Goal: Obtain resource: Download file/media

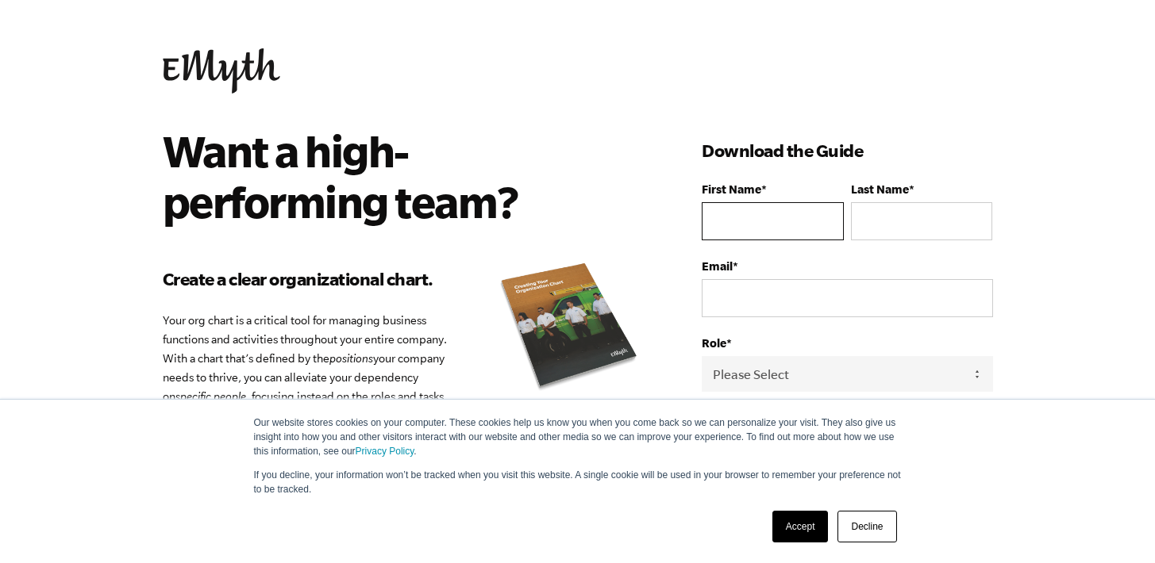
click at [765, 231] on input "First Name *" at bounding box center [772, 221] width 141 height 38
type input "Romain"
type input "Straet"
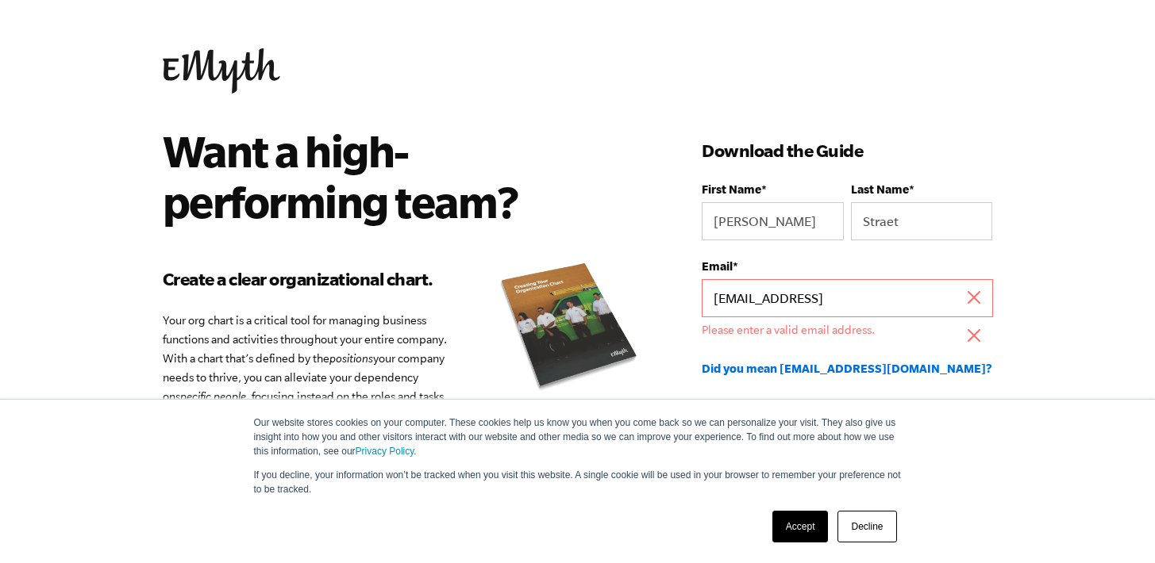
click at [894, 304] on input "romainstraet@gmail.colm" at bounding box center [847, 298] width 290 height 38
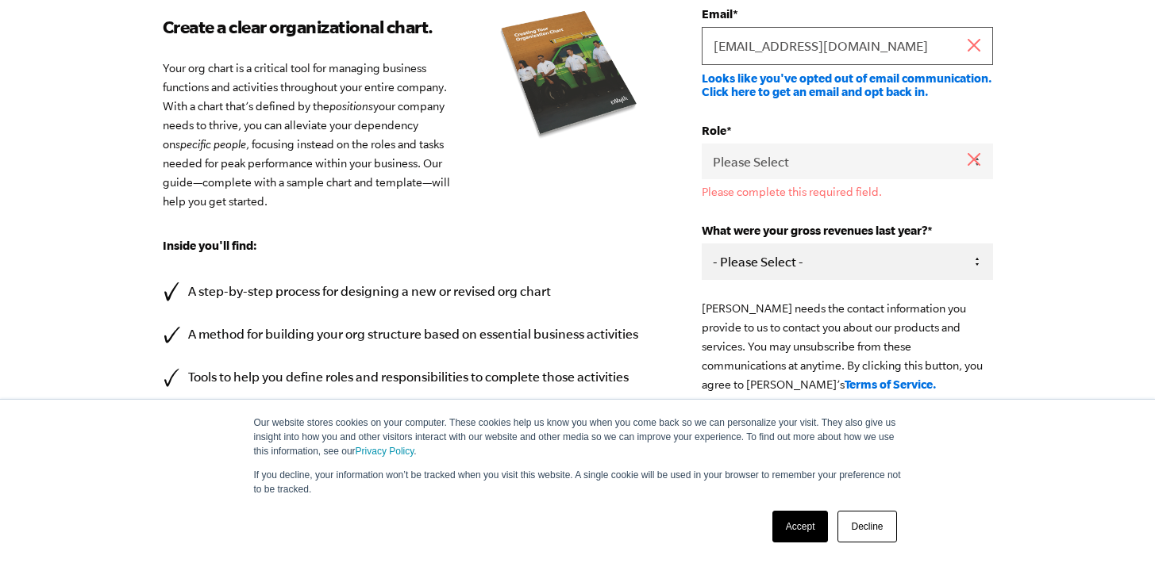
scroll to position [263, 0]
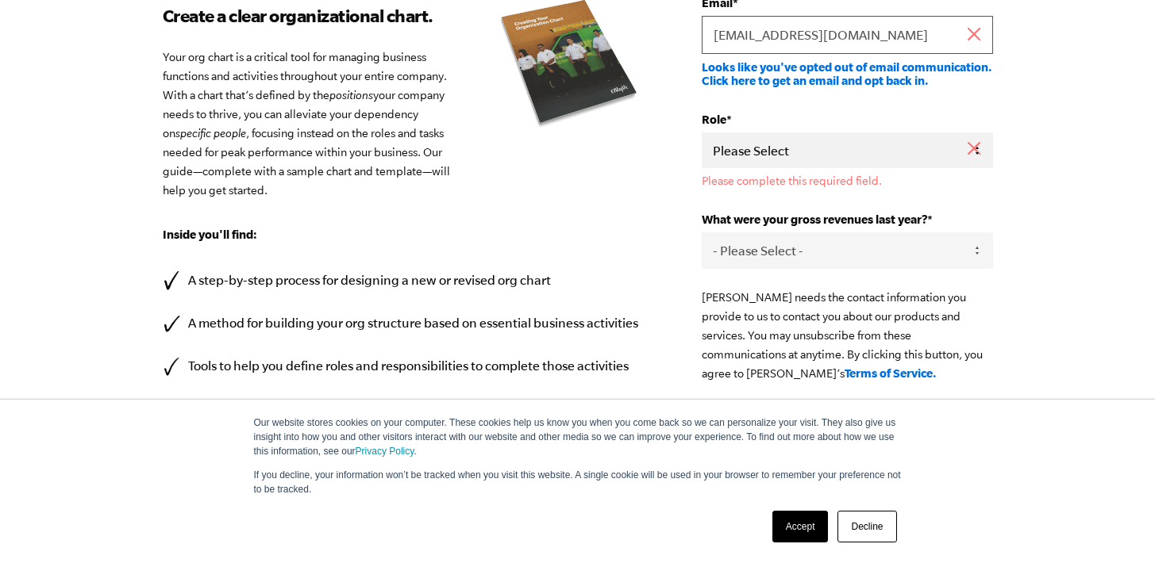
type input "romainstraet@gmail.com"
click at [909, 158] on select "Please Select Owner Partner / Co-Owner Executive Employee / Other" at bounding box center [847, 151] width 290 height 36
click at [702, 133] on select "Please Select Owner Partner / Co-Owner Executive Employee / Other" at bounding box center [847, 151] width 290 height 36
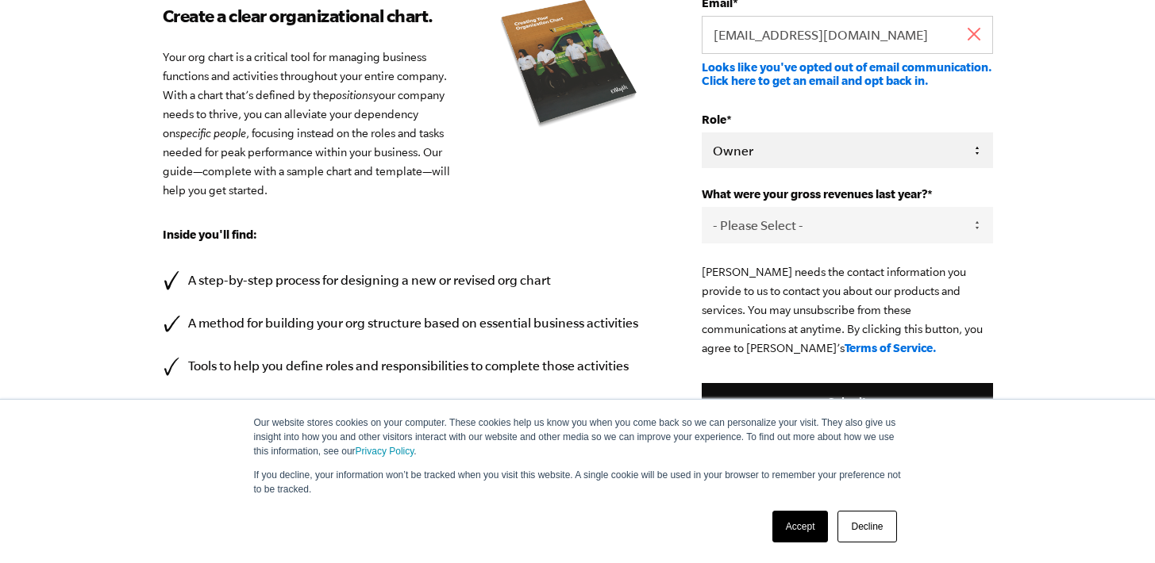
click at [777, 160] on select "Please Select Owner Partner / Co-Owner Executive Employee / Other" at bounding box center [847, 151] width 290 height 36
click at [702, 133] on select "Please Select Owner Partner / Co-Owner Executive Employee / Other" at bounding box center [847, 151] width 290 height 36
click at [779, 157] on select "Please Select Owner Partner / Co-Owner Executive Employee / Other" at bounding box center [847, 151] width 290 height 36
select select "Executive"
click at [702, 133] on select "Please Select Owner Partner / Co-Owner Executive Employee / Other" at bounding box center [847, 151] width 290 height 36
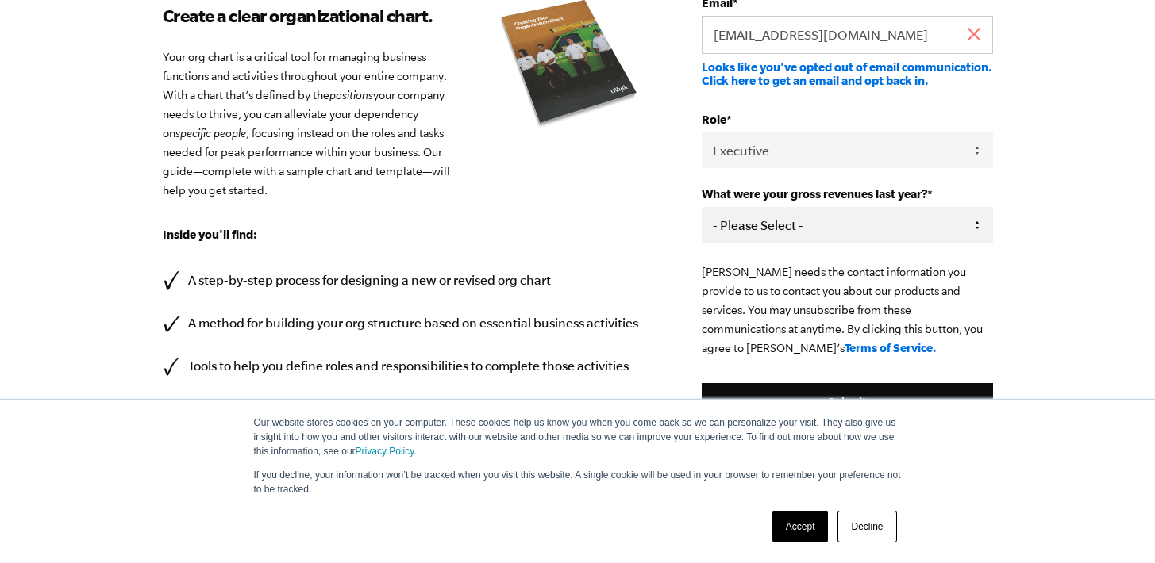
click at [788, 228] on select "- Please Select - 0-75K 76-150K 151-275K 276-500K 501-750K 751-1M 1-2.5M 2.5-5M…" at bounding box center [847, 225] width 290 height 36
select select "2.5-5M"
click at [702, 210] on select "- Please Select - 0-75K 76-150K 151-275K 276-500K 501-750K 751-1M 1-2.5M 2.5-5M…" at bounding box center [847, 225] width 290 height 36
click at [1006, 294] on div "Want a high-performing team? Create a clear organizational chart. Your org char…" at bounding box center [578, 167] width 868 height 611
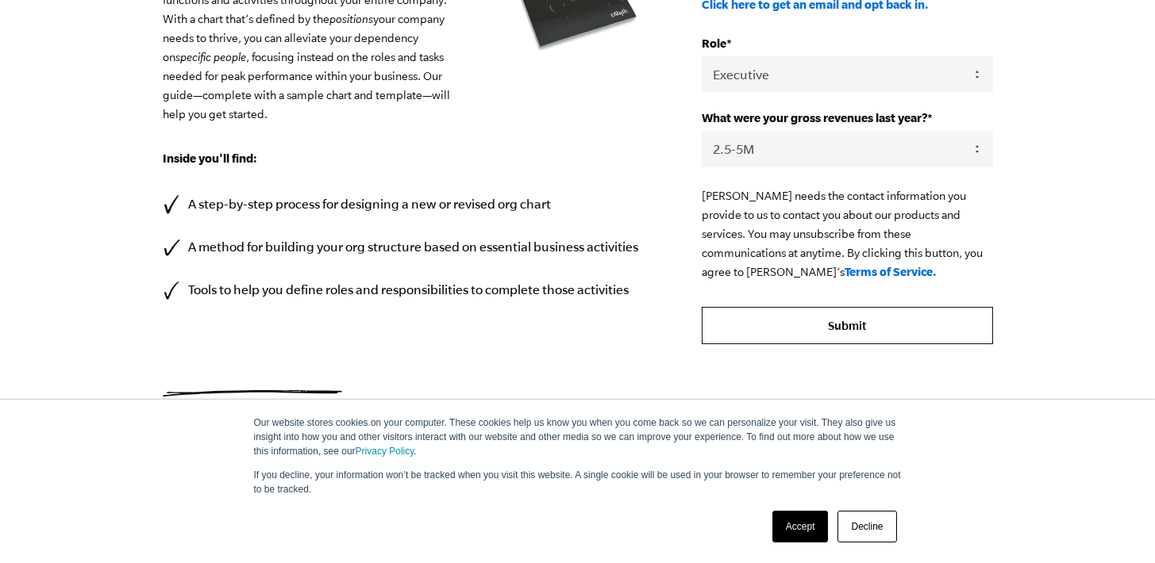
click at [860, 321] on input "Submit" at bounding box center [847, 326] width 290 height 38
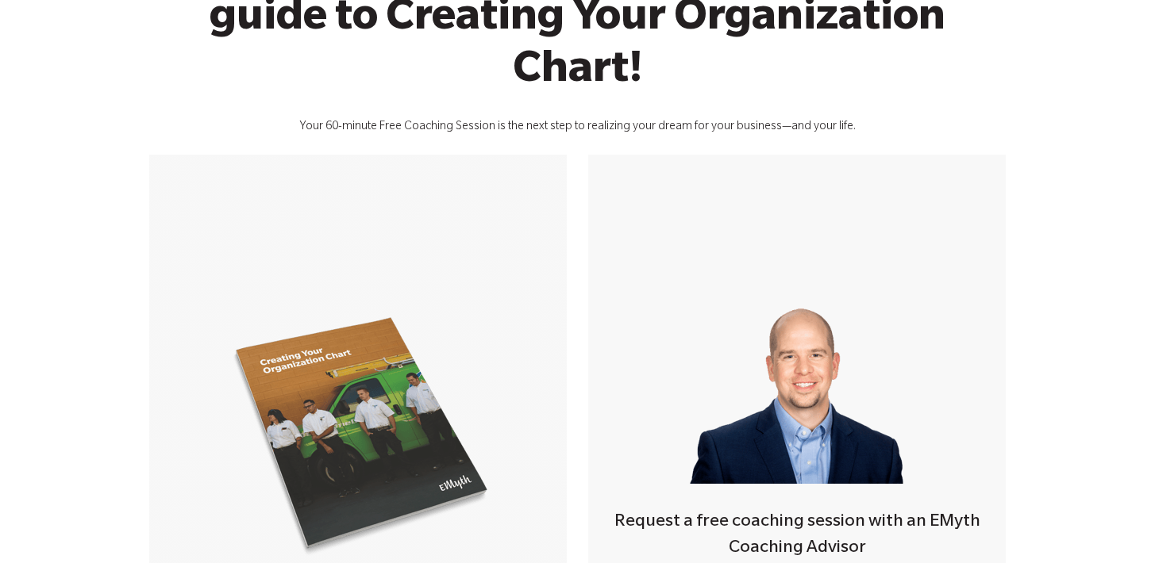
scroll to position [369, 0]
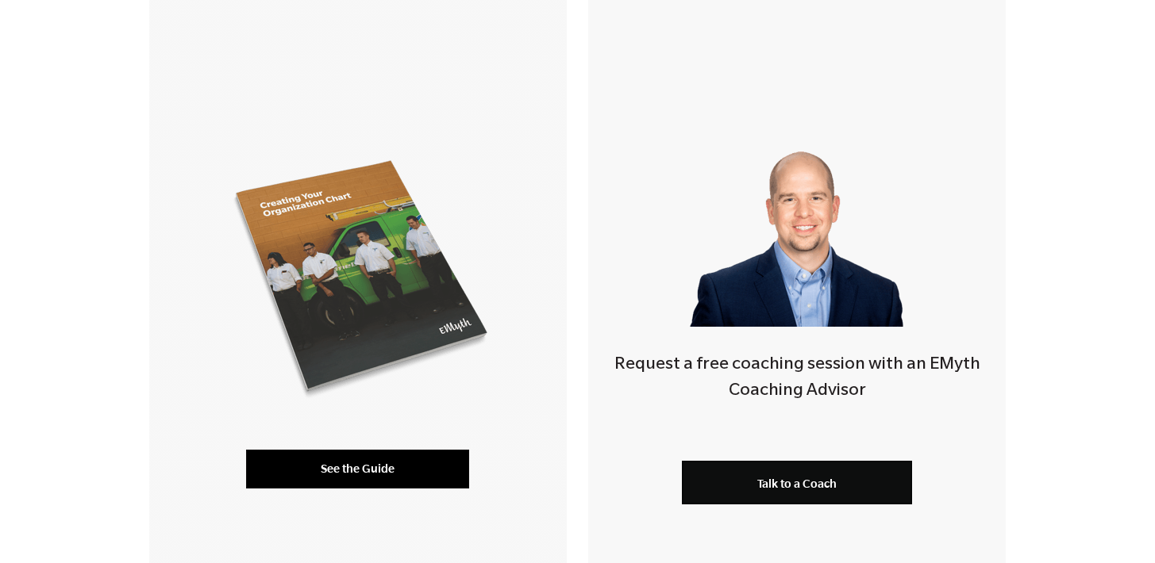
click at [385, 456] on link "See the Guide" at bounding box center [357, 469] width 223 height 38
